Goal: Task Accomplishment & Management: Complete application form

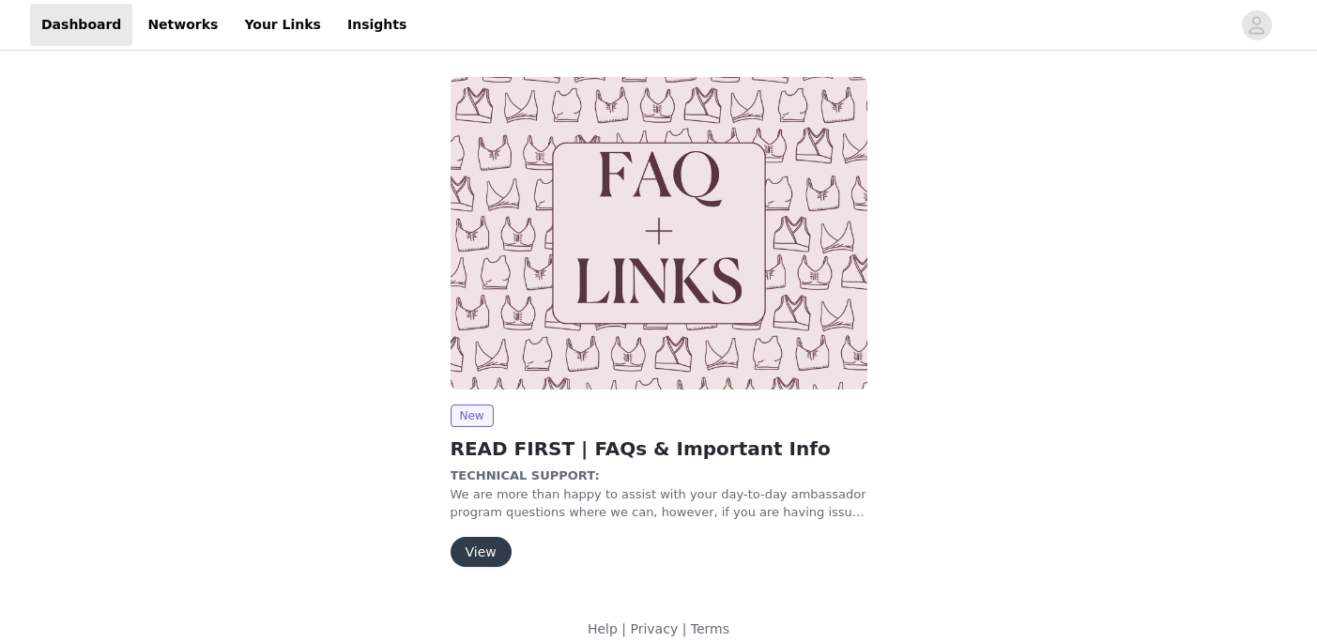
click at [503, 550] on button "View" at bounding box center [481, 552] width 61 height 30
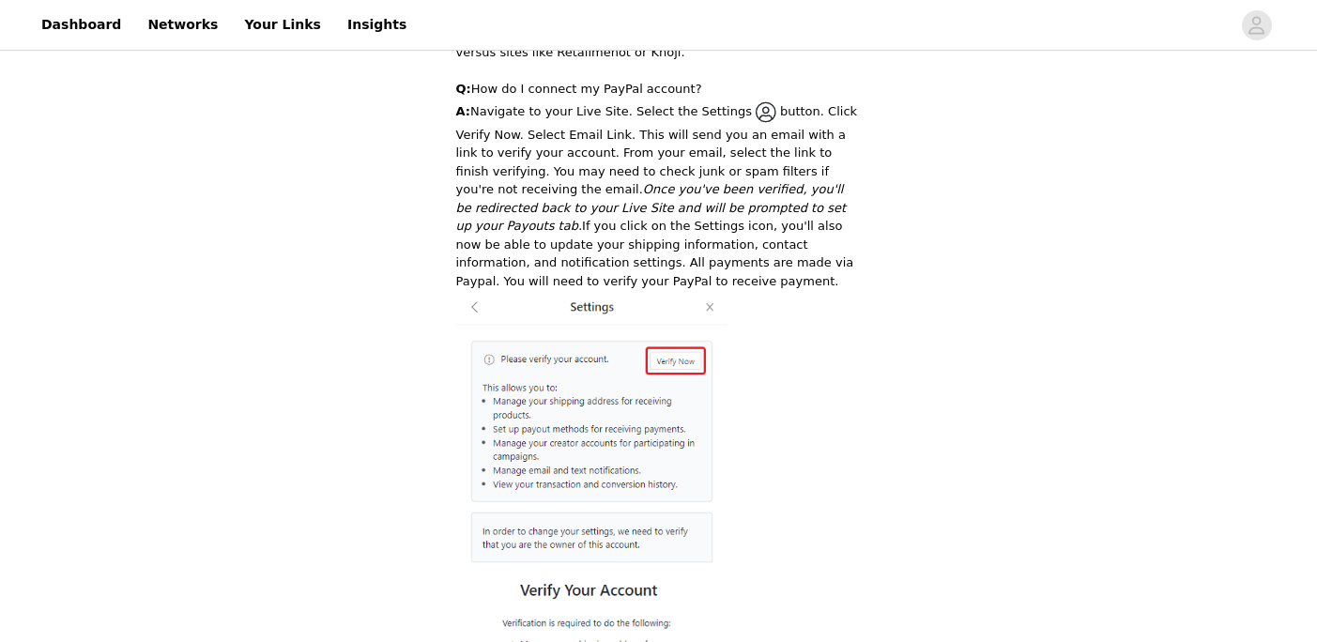
scroll to position [3588, 0]
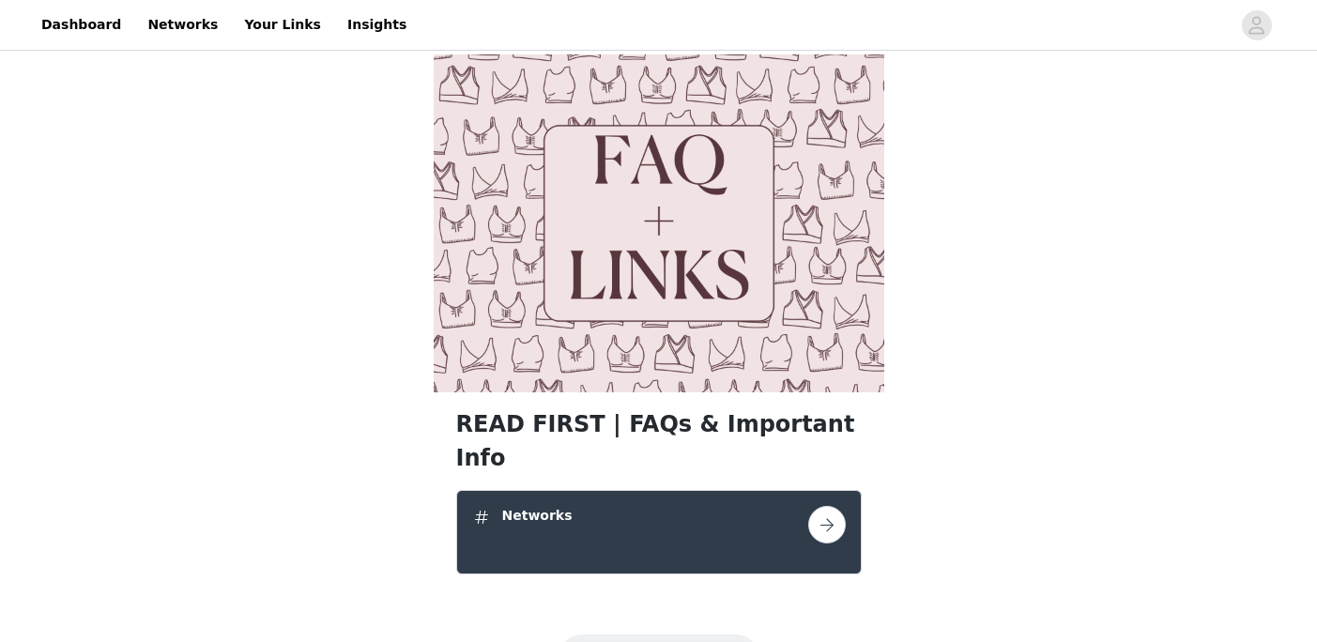
click at [809, 506] on link at bounding box center [827, 525] width 38 height 38
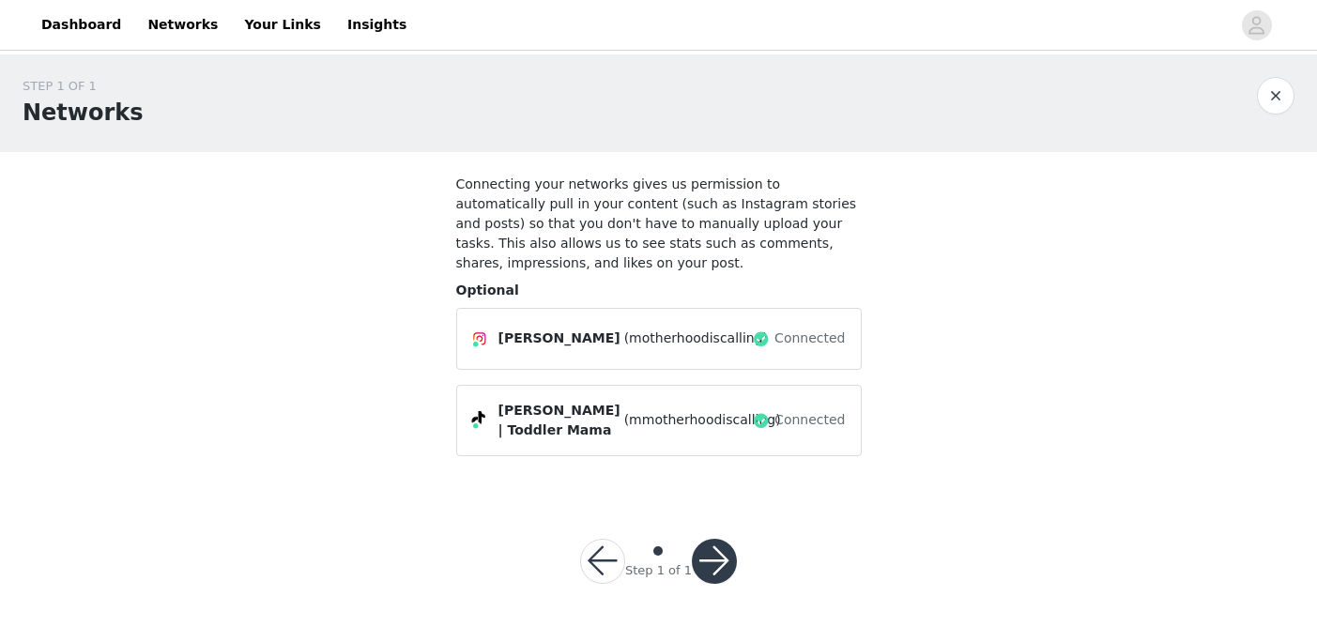
click at [710, 572] on button "button" at bounding box center [714, 561] width 45 height 45
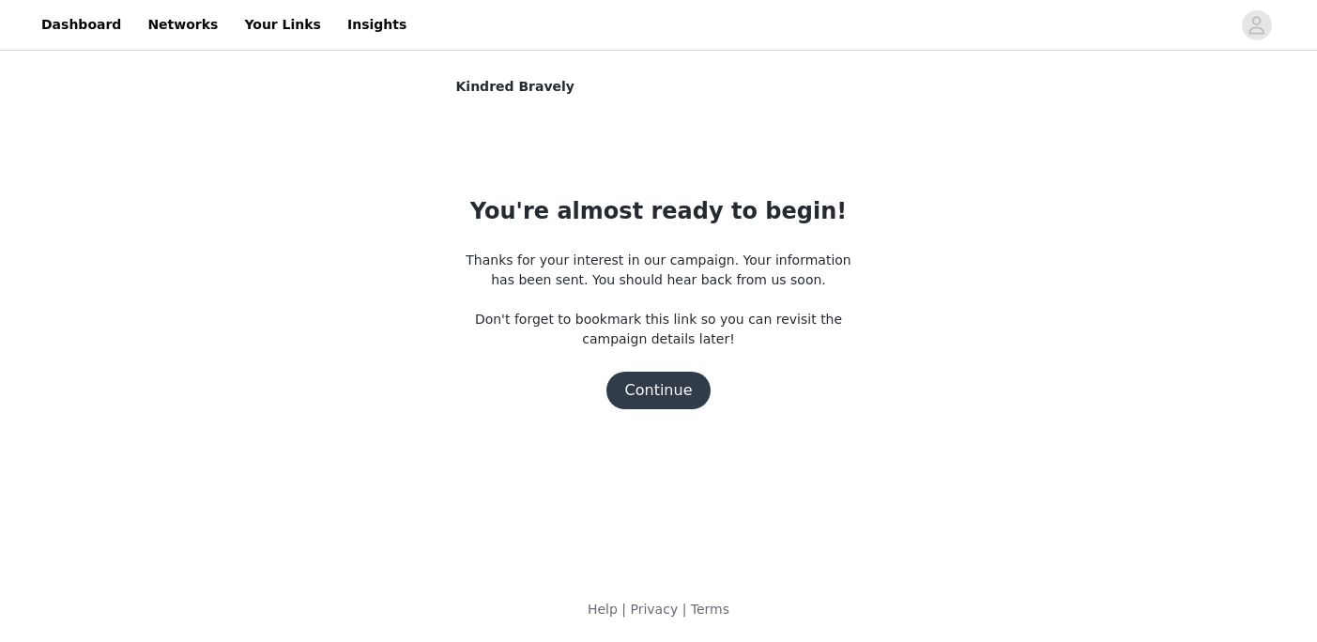
click at [665, 390] on button "Continue" at bounding box center [658, 391] width 105 height 38
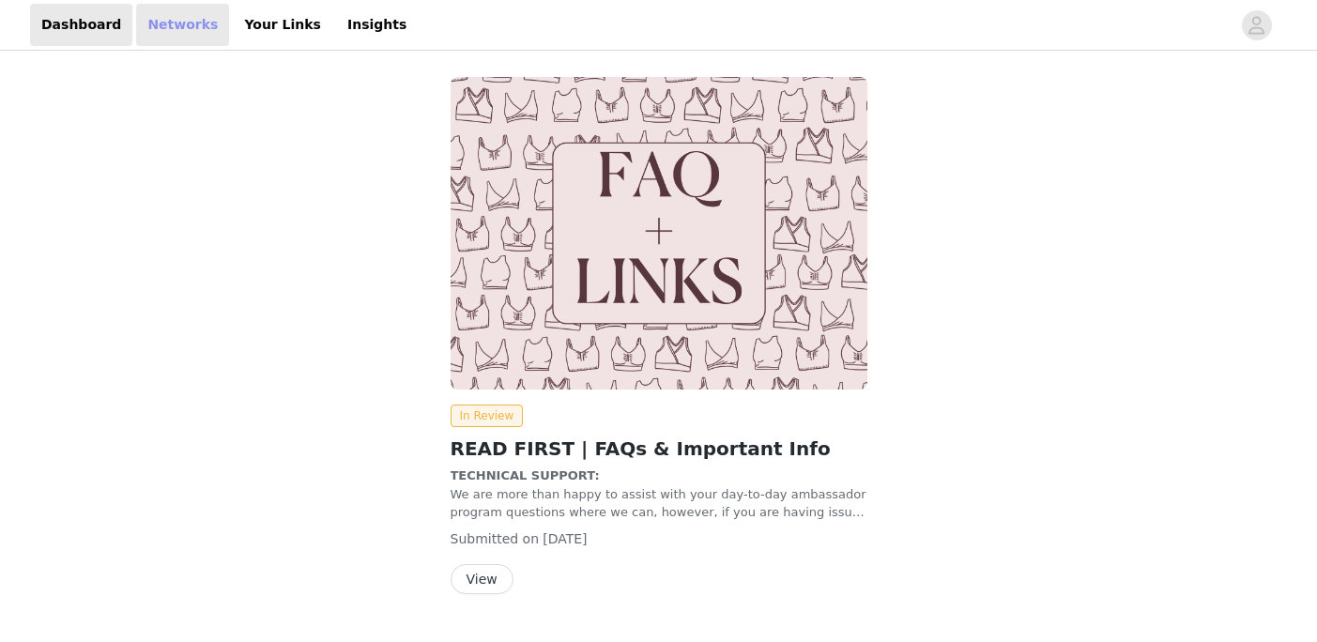
click at [160, 33] on link "Networks" at bounding box center [182, 25] width 93 height 42
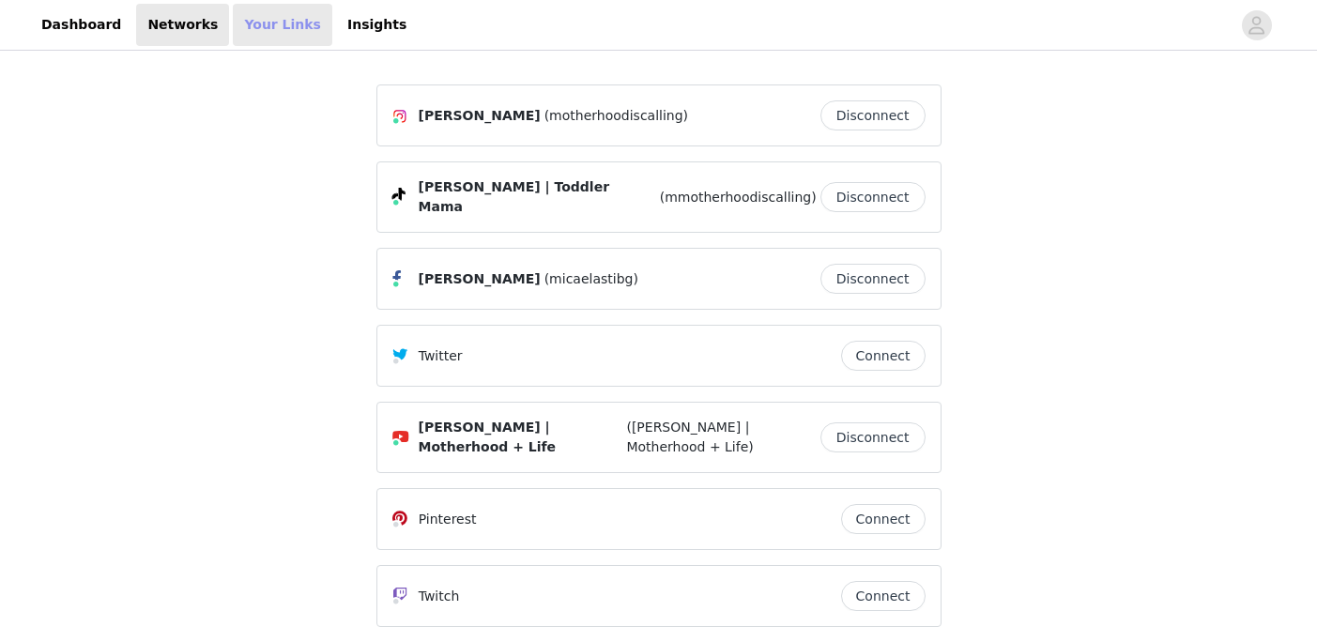
click at [278, 23] on link "Your Links" at bounding box center [282, 25] width 99 height 42
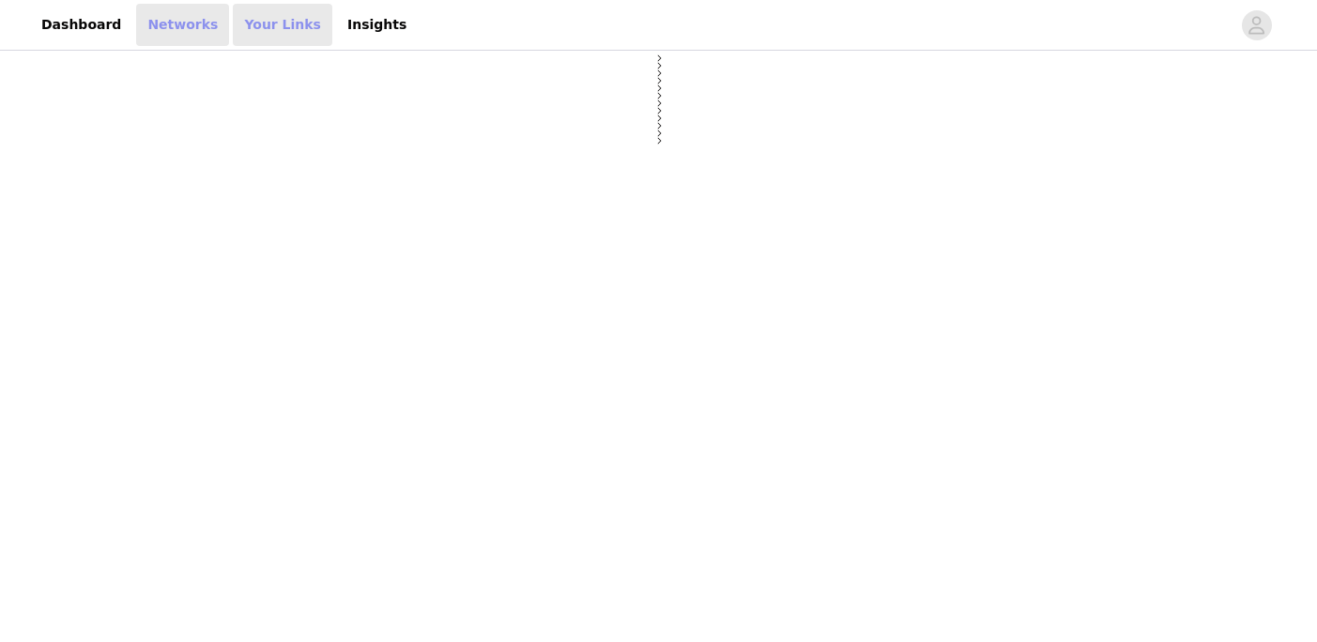
select select "12"
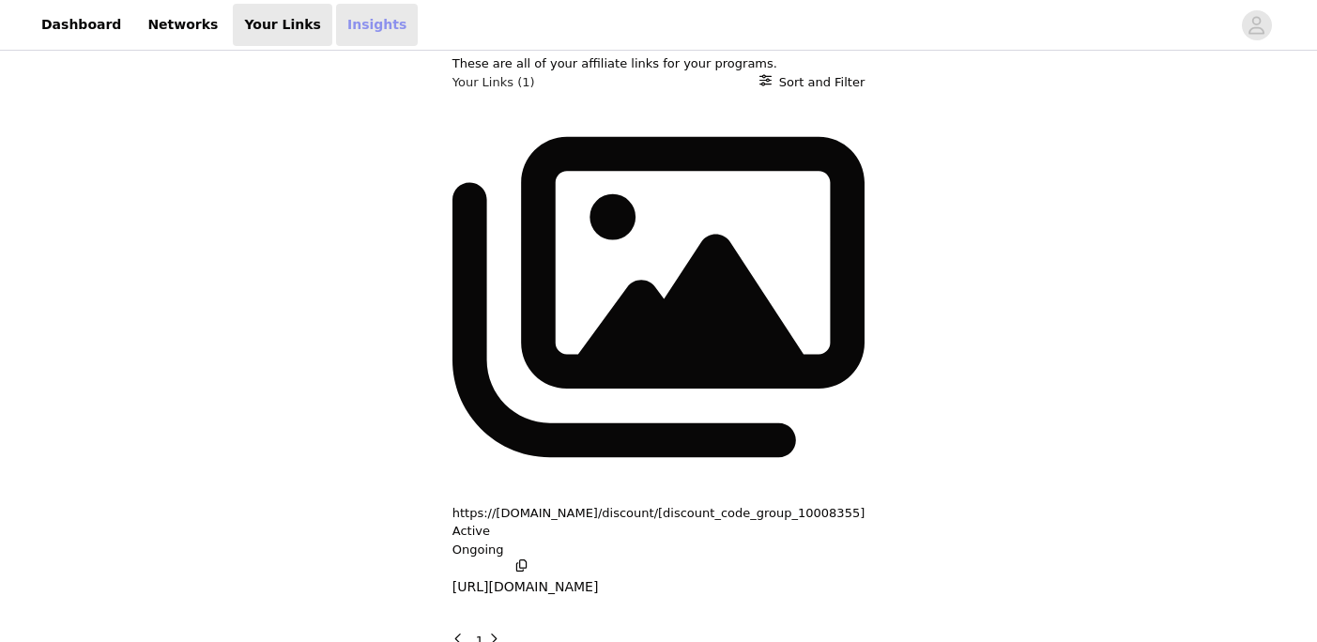
click at [359, 33] on link "Insights" at bounding box center [377, 25] width 82 height 42
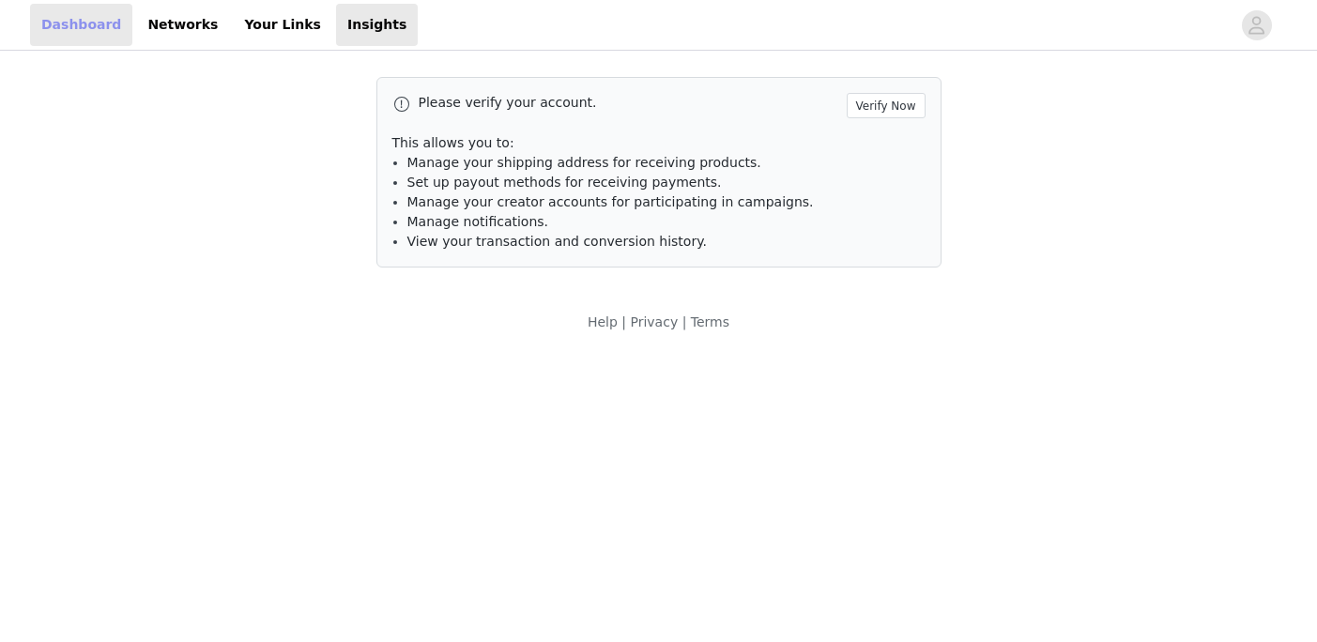
click at [90, 21] on link "Dashboard" at bounding box center [81, 25] width 102 height 42
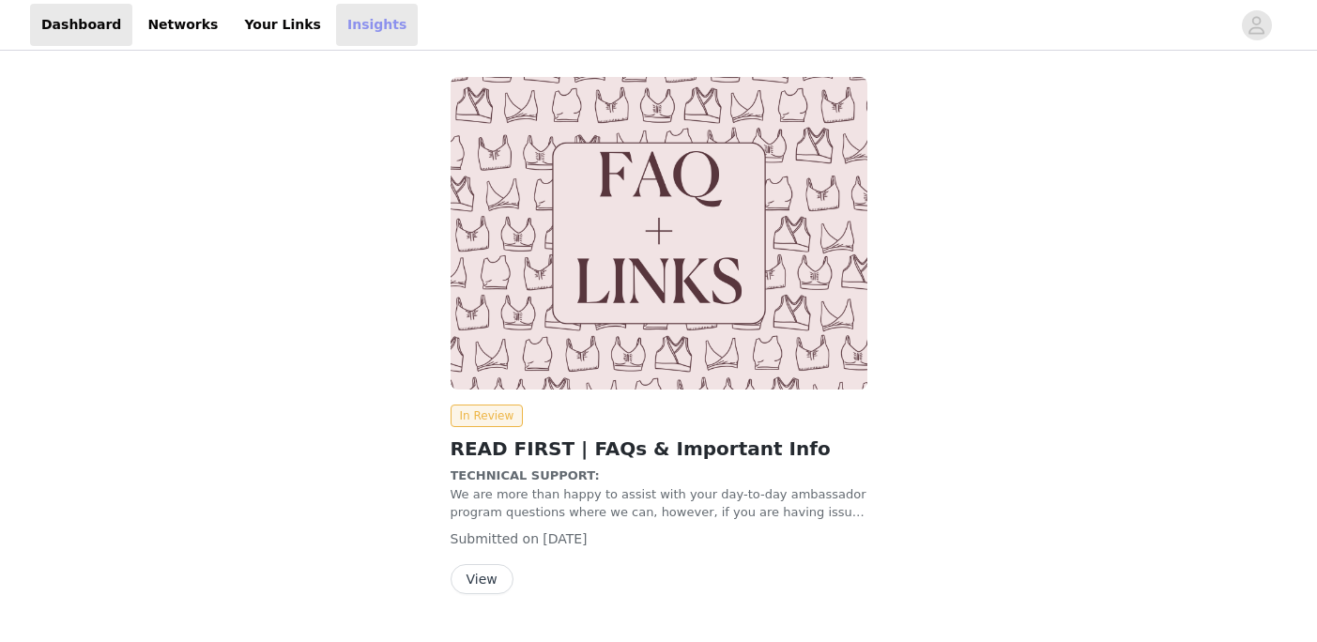
click at [338, 9] on link "Insights" at bounding box center [377, 25] width 82 height 42
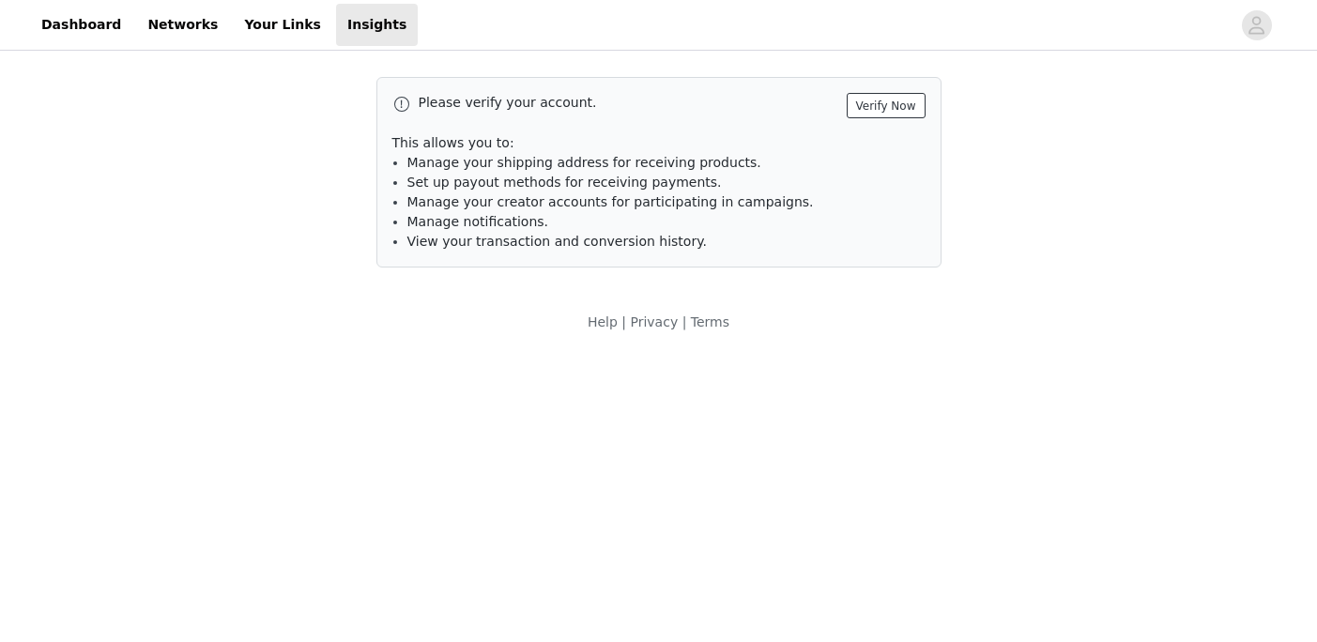
click at [887, 107] on button "Verify Now" at bounding box center [886, 105] width 79 height 25
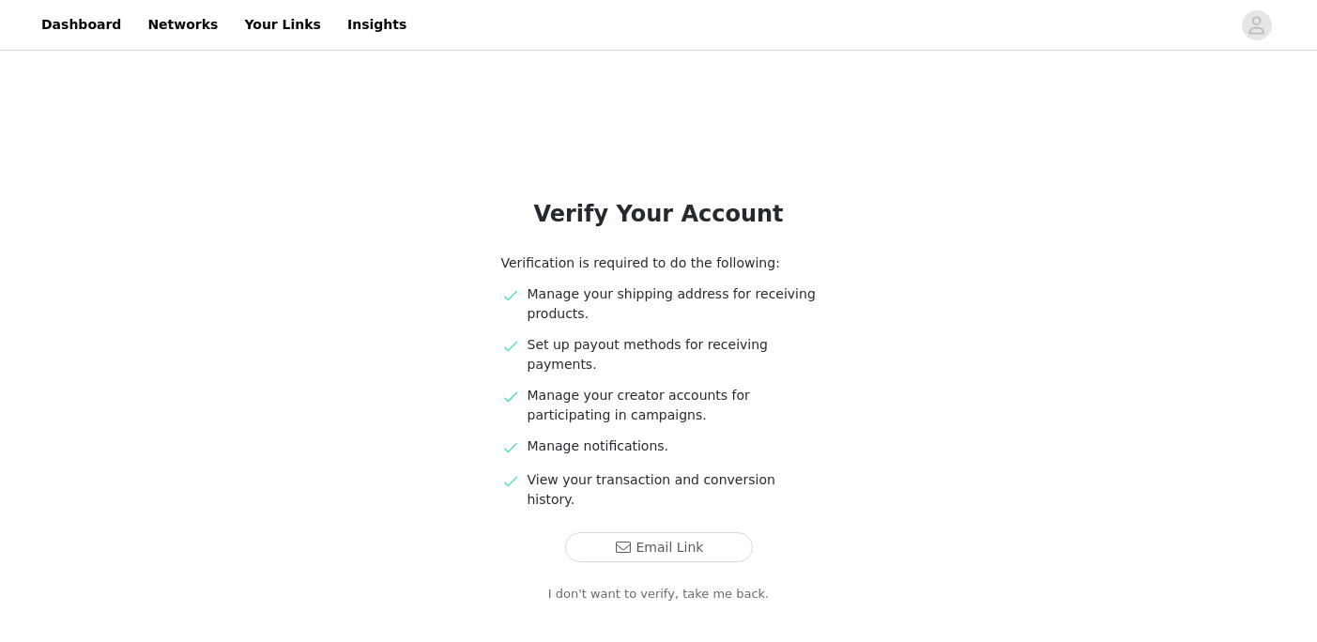
scroll to position [32, 0]
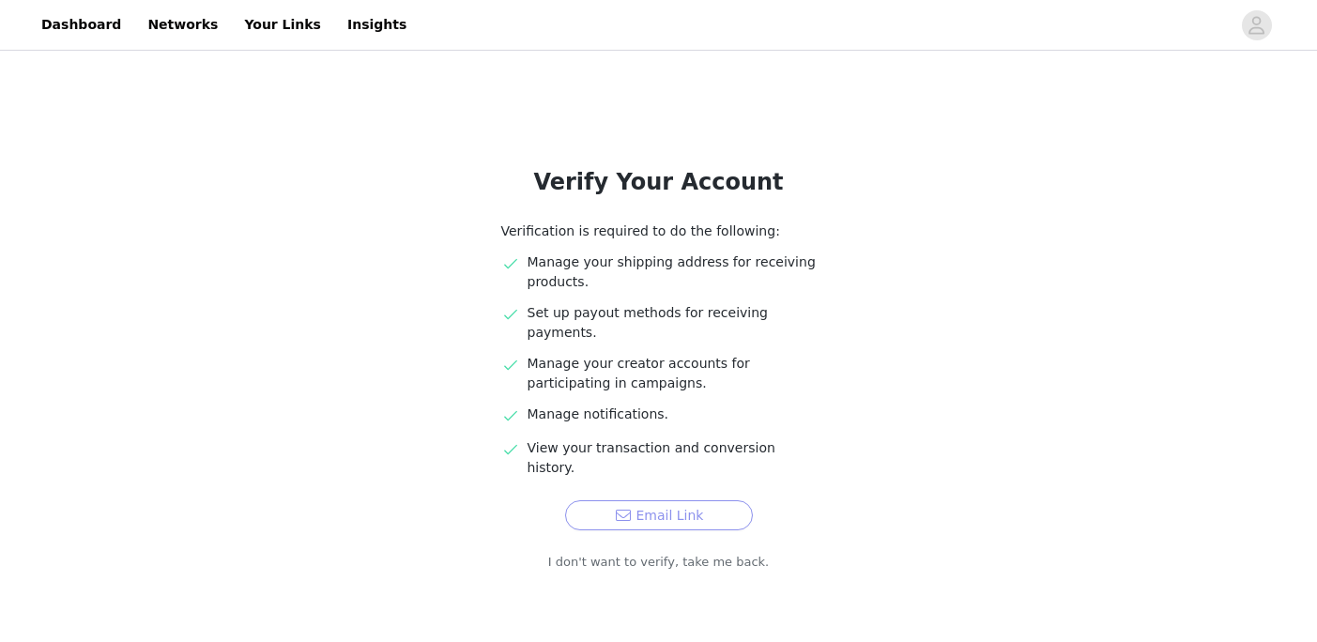
click at [637, 500] on button "Email Link" at bounding box center [659, 515] width 188 height 30
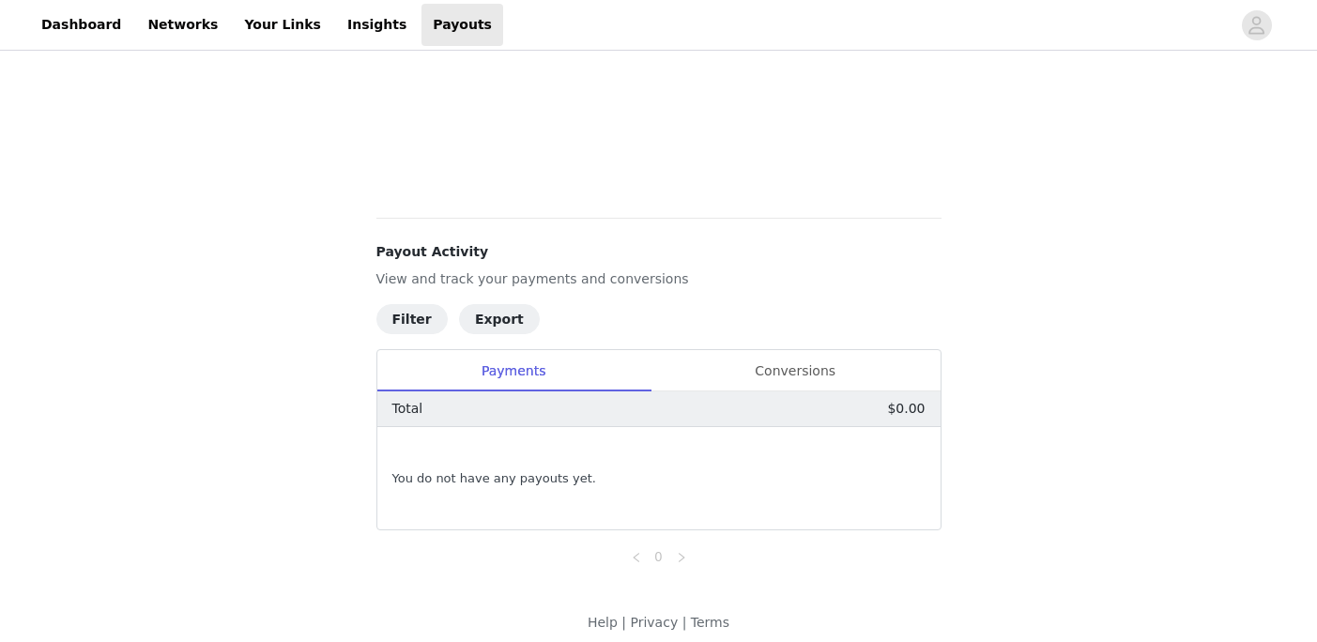
scroll to position [550, 0]
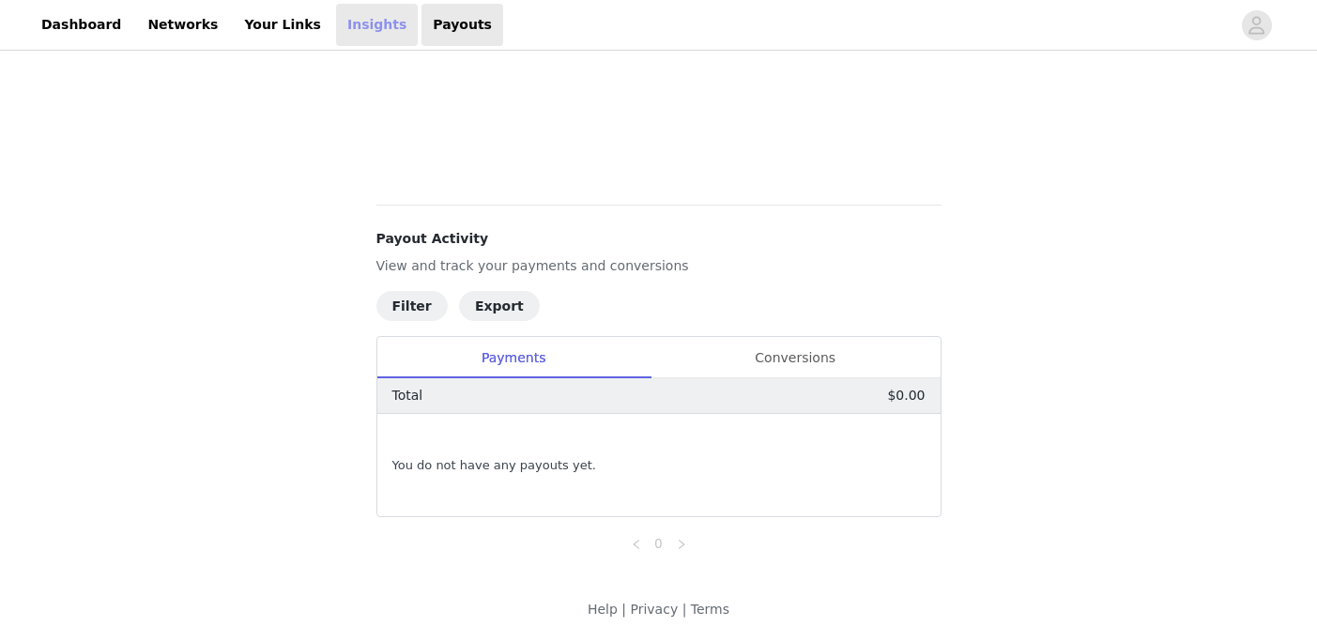
click at [355, 22] on link "Insights" at bounding box center [377, 25] width 82 height 42
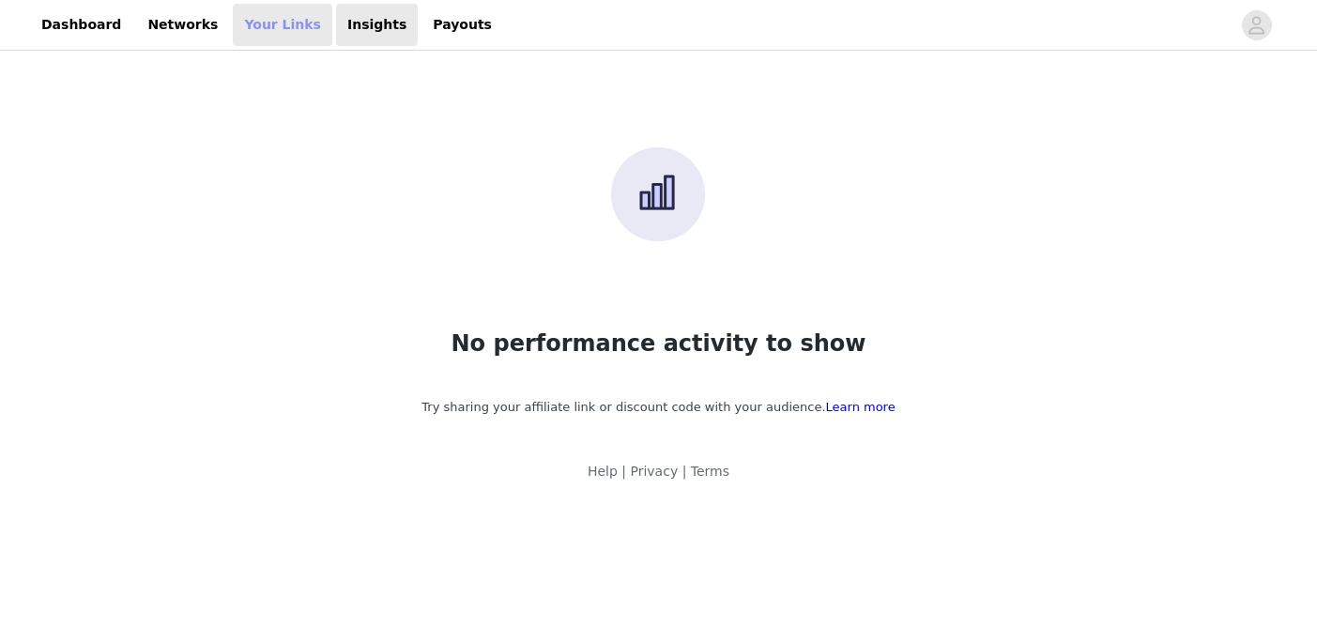
click at [255, 38] on link "Your Links" at bounding box center [282, 25] width 99 height 42
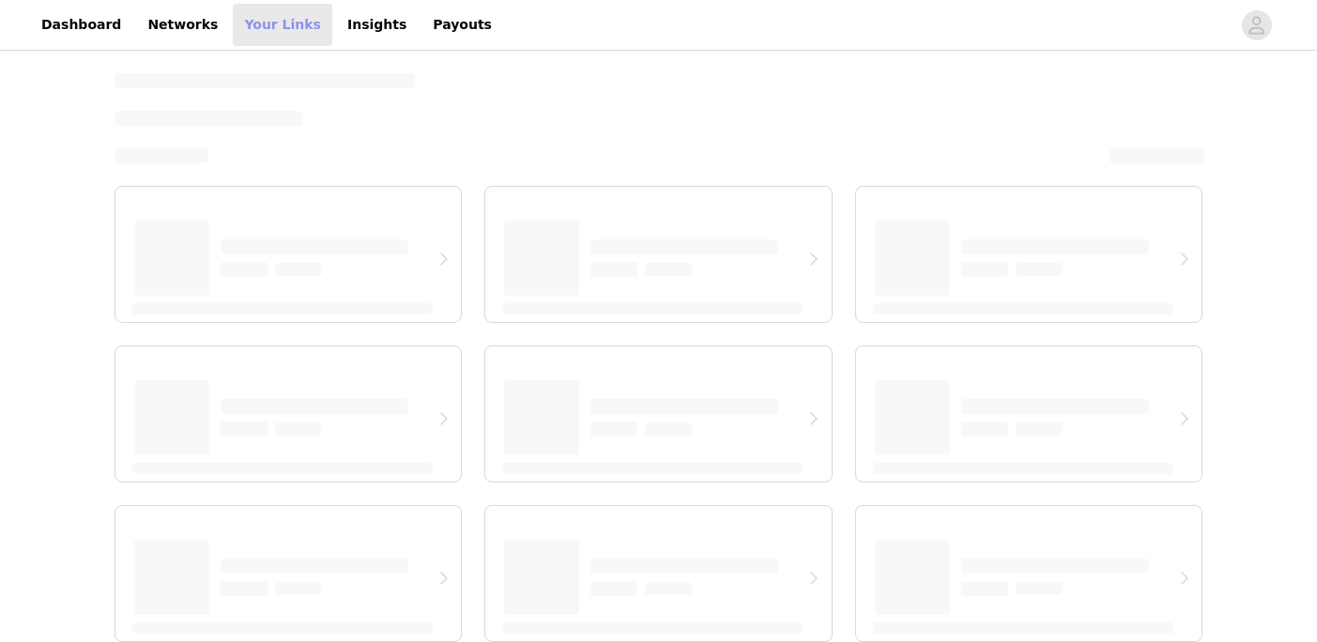
select select "12"
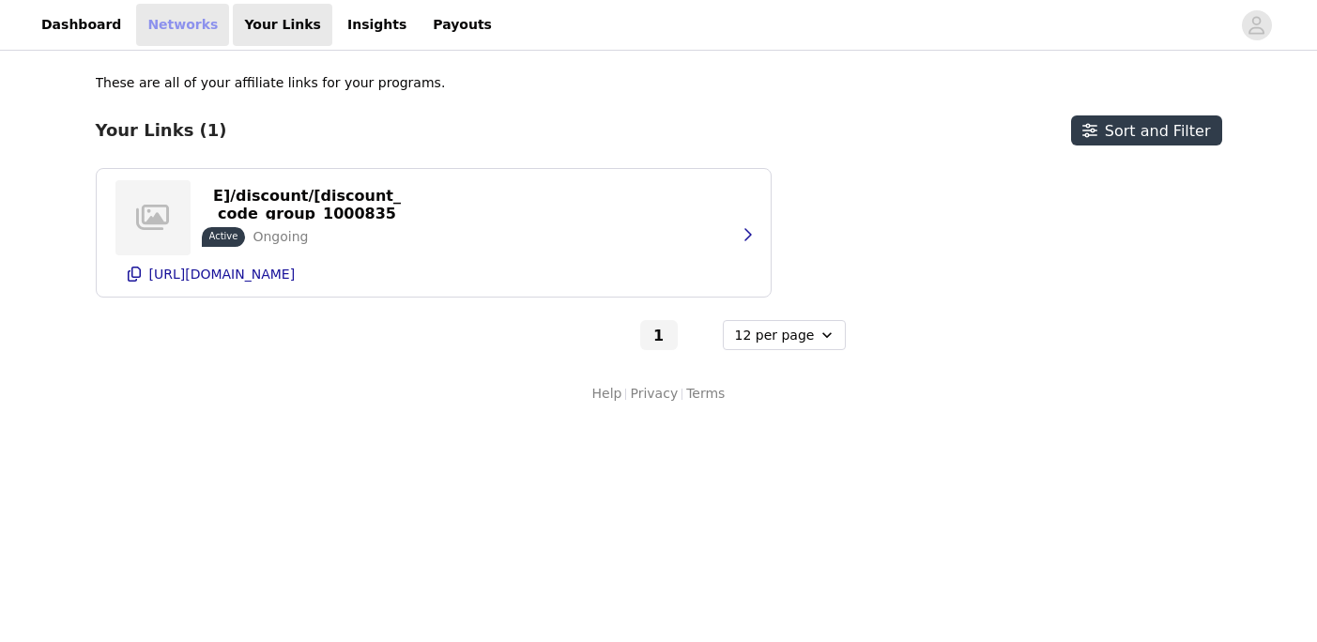
click at [153, 29] on link "Networks" at bounding box center [182, 25] width 93 height 42
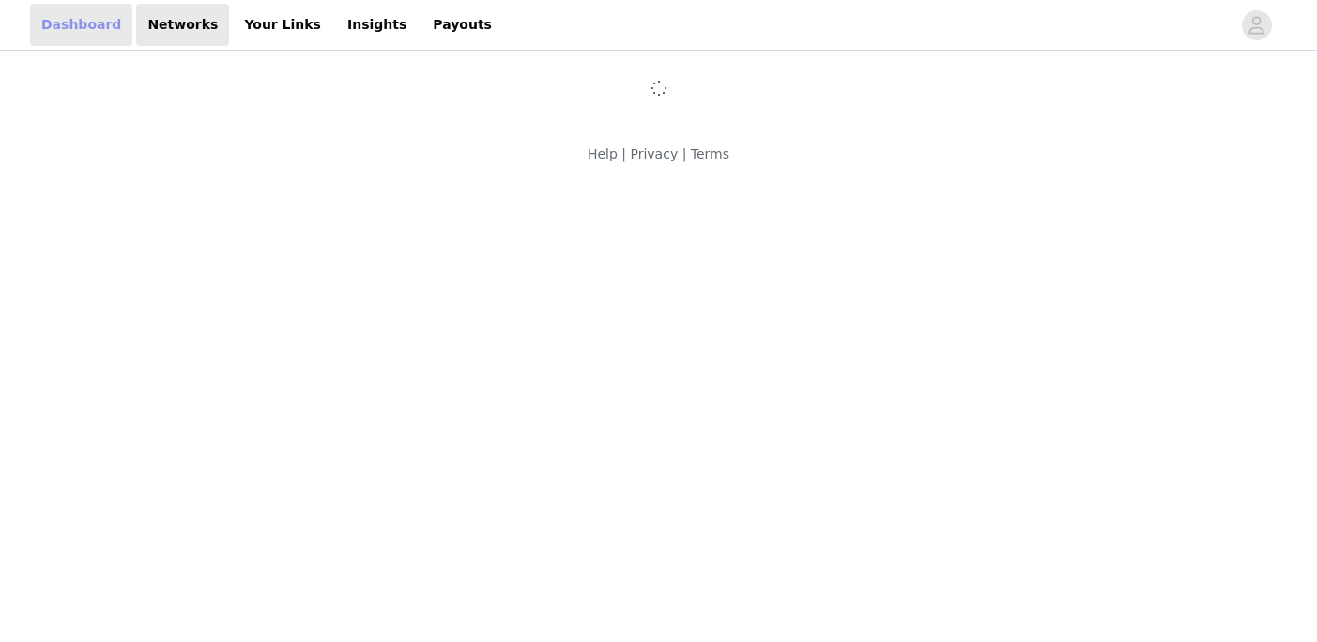
click at [83, 31] on link "Dashboard" at bounding box center [81, 25] width 102 height 42
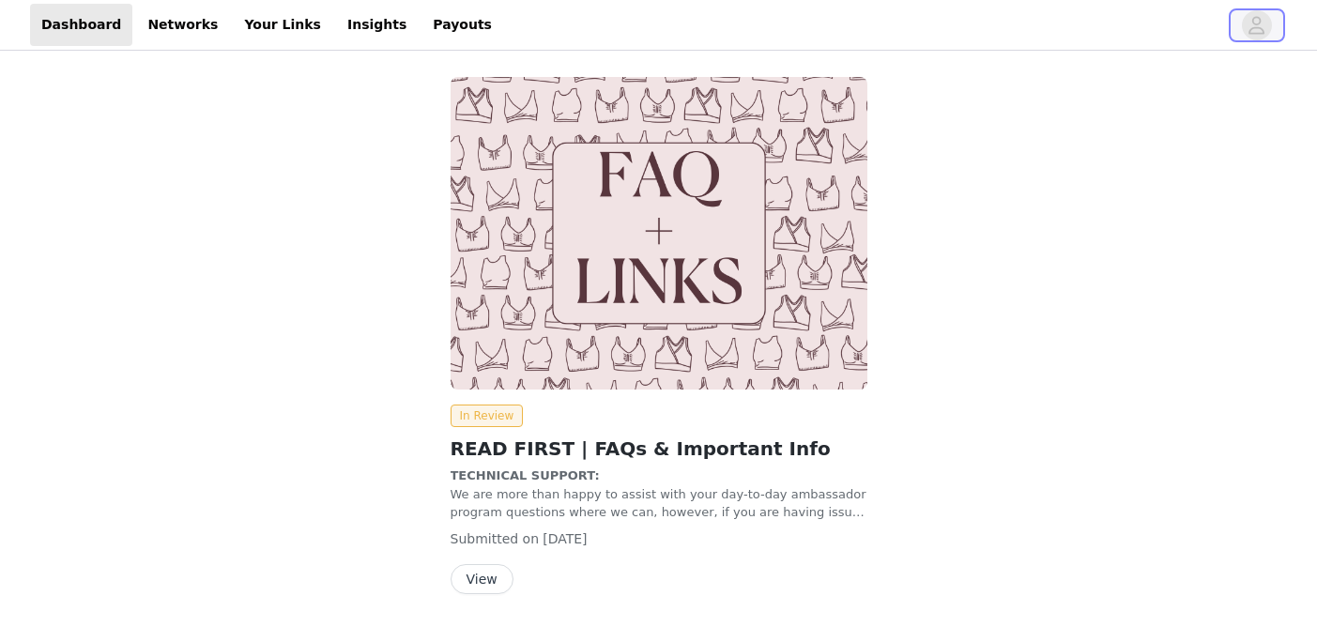
click at [1256, 32] on icon "avatar" at bounding box center [1256, 25] width 18 height 30
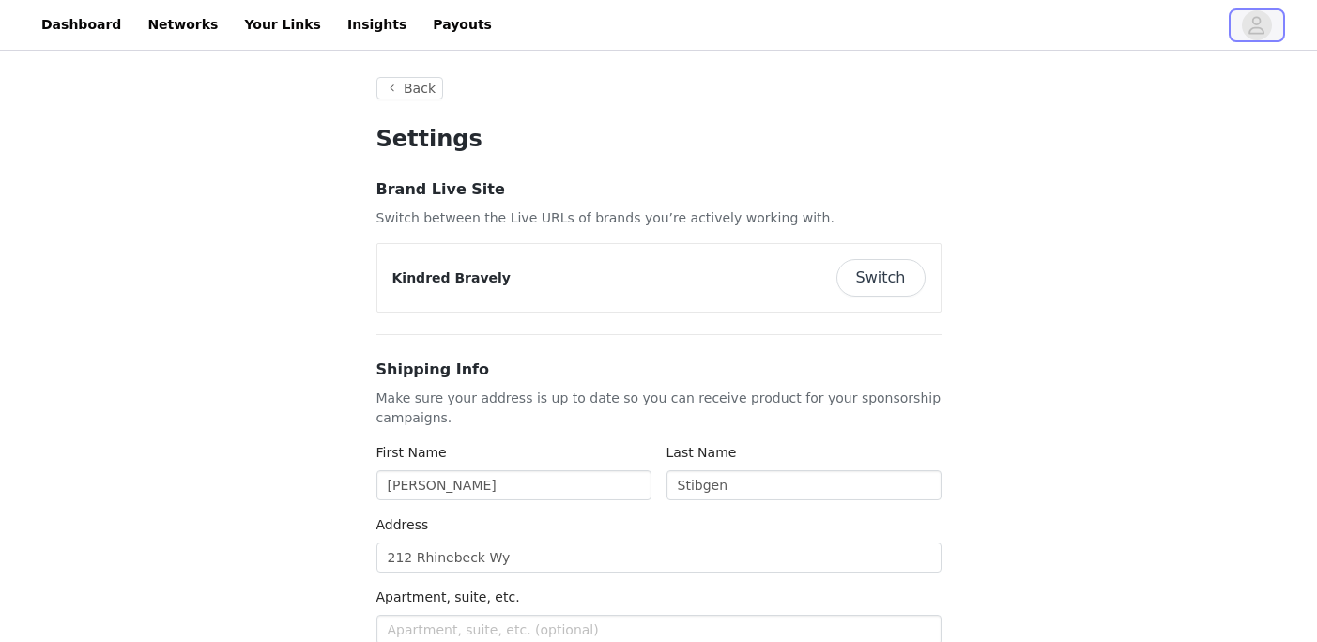
type input "+1 ([GEOGRAPHIC_DATA])"
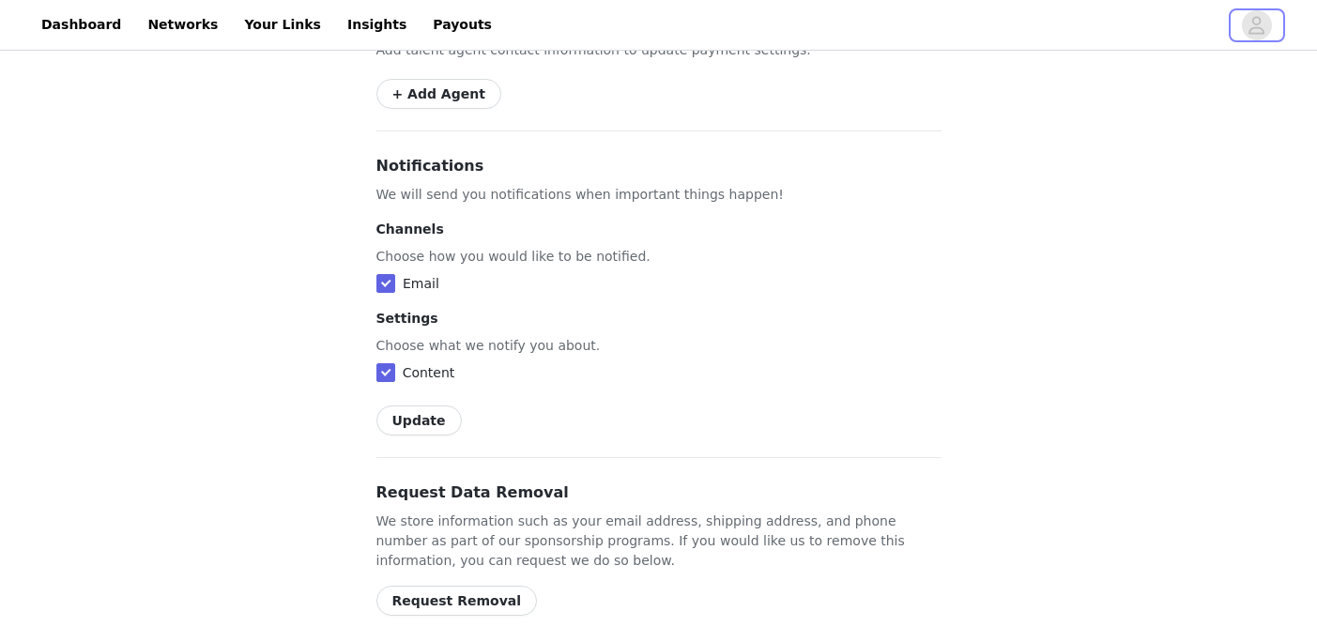
scroll to position [1285, 0]
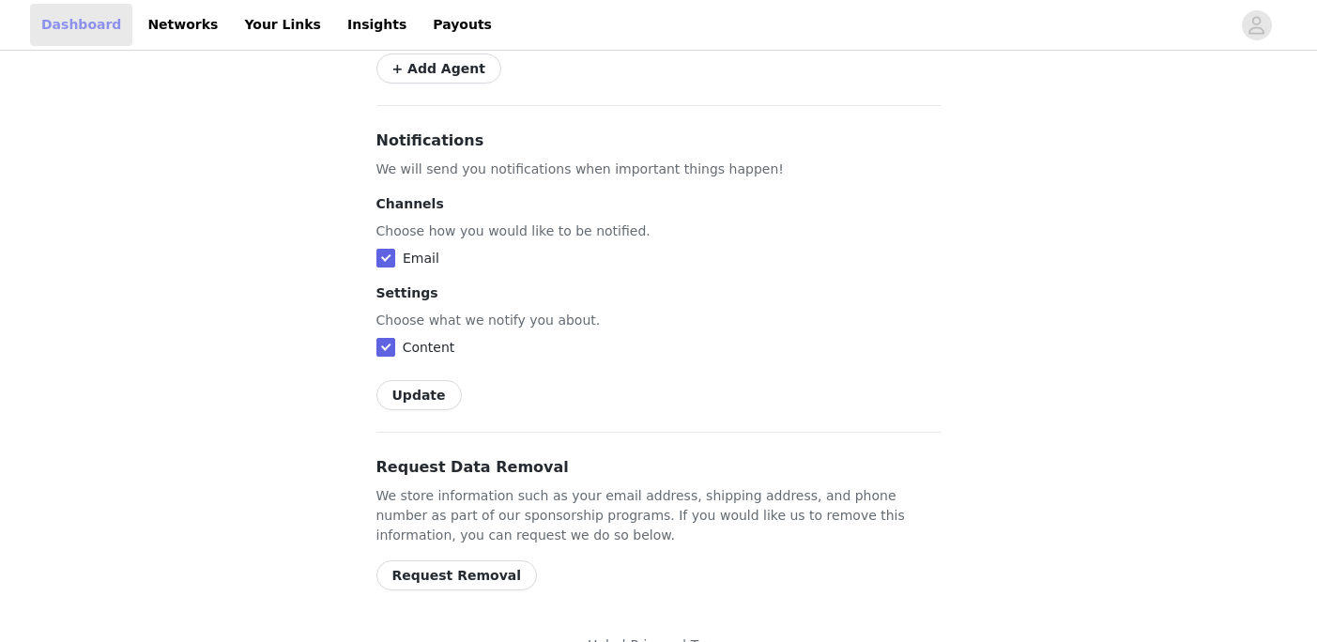
click at [107, 15] on link "Dashboard" at bounding box center [81, 25] width 102 height 42
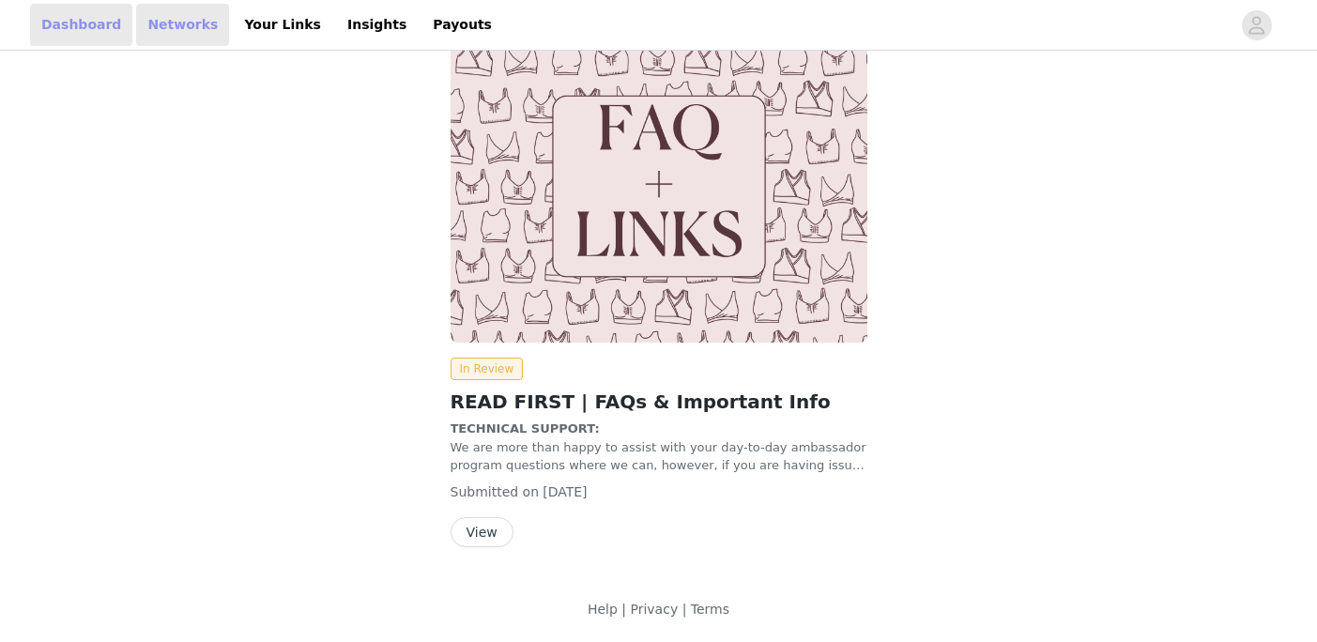
scroll to position [46, 0]
click at [191, 20] on link "Networks" at bounding box center [182, 25] width 93 height 42
